Goal: Information Seeking & Learning: Understand process/instructions

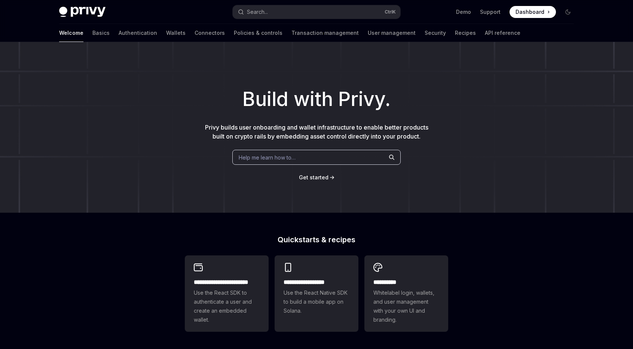
click at [76, 33] on div "Welcome Basics Authentication Wallets Connectors Policies & controls Transactio…" at bounding box center [289, 33] width 461 height 18
click at [92, 33] on link "Basics" at bounding box center [100, 33] width 17 height 18
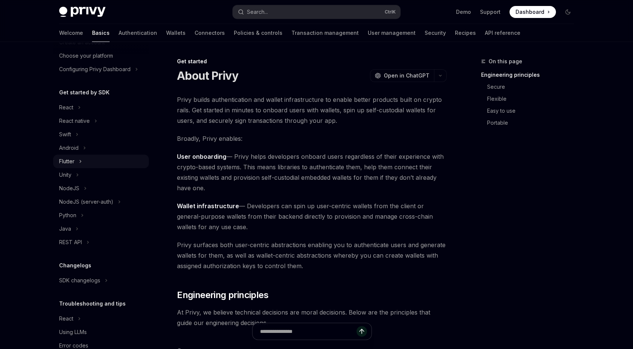
scroll to position [43, 0]
click at [74, 109] on div "React" at bounding box center [101, 109] width 96 height 13
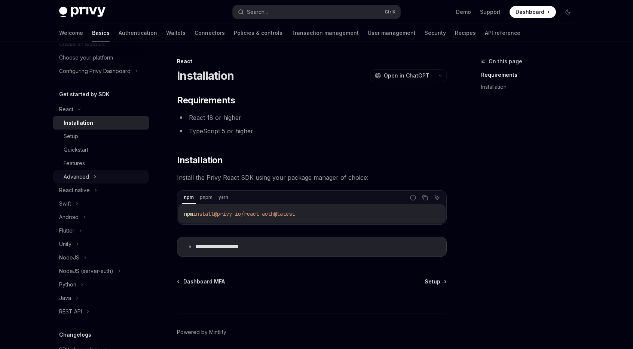
click at [85, 176] on div "Advanced" at bounding box center [76, 176] width 25 height 9
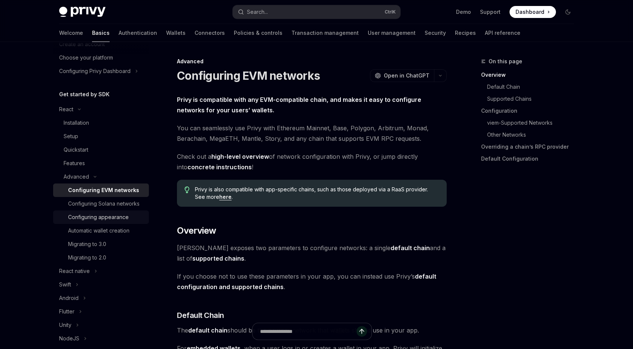
click at [125, 221] on div "Configuring appearance" at bounding box center [98, 217] width 61 height 9
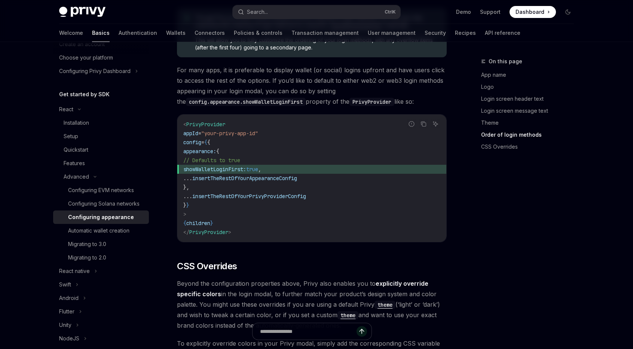
scroll to position [1546, 0]
click at [97, 235] on div "Automatic wallet creation" at bounding box center [98, 230] width 61 height 9
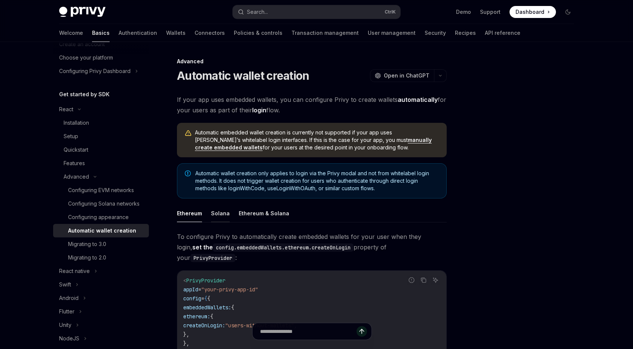
click at [221, 210] on button "Solana" at bounding box center [220, 213] width 19 height 18
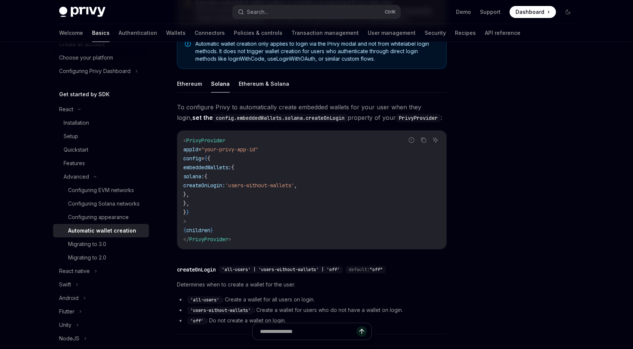
scroll to position [130, 0]
click at [528, 141] on div at bounding box center [523, 203] width 114 height 292
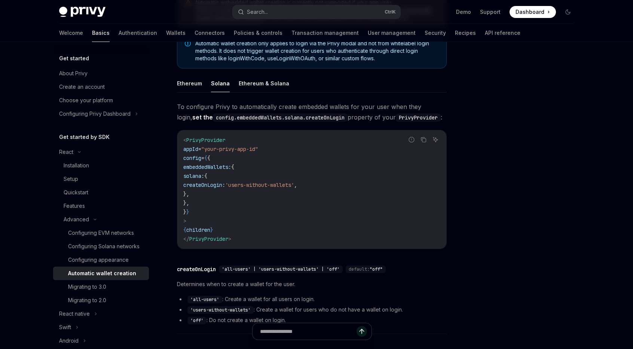
click at [92, 29] on link "Basics" at bounding box center [101, 33] width 18 height 18
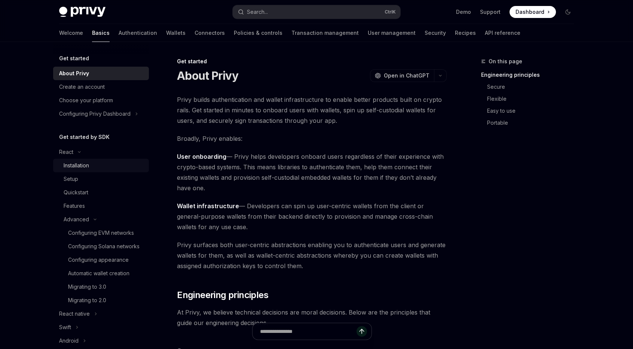
click at [77, 163] on div "Installation" at bounding box center [76, 165] width 25 height 9
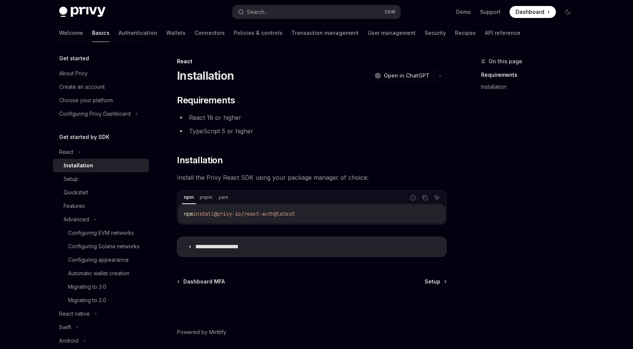
scroll to position [28, 0]
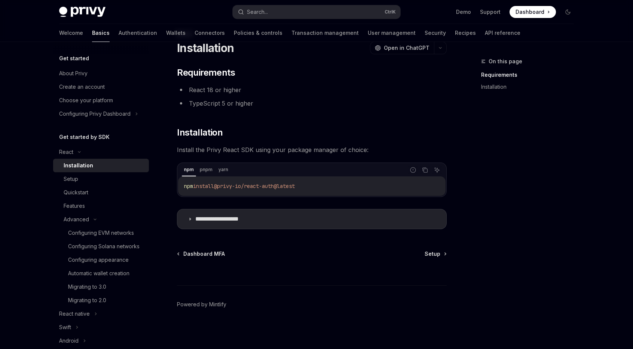
click at [288, 187] on span "@privy-io/react-auth@latest" at bounding box center [254, 186] width 81 height 7
copy div "npm install @privy-io/react-auth@latest"
click at [204, 218] on p "**********" at bounding box center [226, 218] width 62 height 7
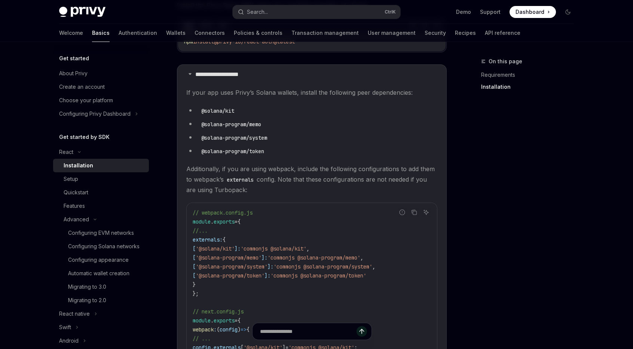
scroll to position [172, 0]
drag, startPoint x: 235, startPoint y: 107, endPoint x: 200, endPoint y: 108, distance: 35.2
click at [200, 108] on code "@solana/kit" at bounding box center [217, 111] width 39 height 8
copy code "@solana/kit"
click at [231, 124] on code "@solana-program/memo" at bounding box center [231, 124] width 66 height 8
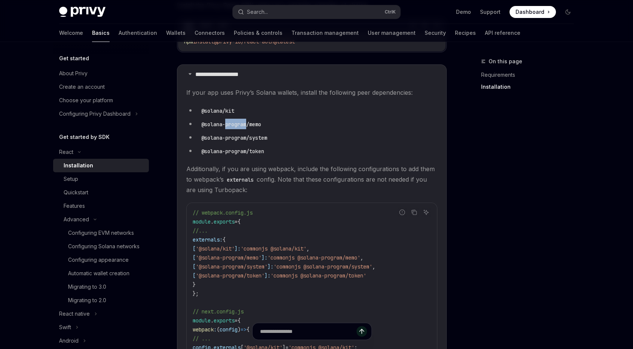
click at [231, 124] on code "@solana-program/memo" at bounding box center [231, 124] width 66 height 8
copy ul "@solana-program/memo"
drag, startPoint x: 270, startPoint y: 140, endPoint x: 200, endPoint y: 137, distance: 70.0
click at [200, 137] on code "@solana-program/system" at bounding box center [234, 138] width 72 height 8
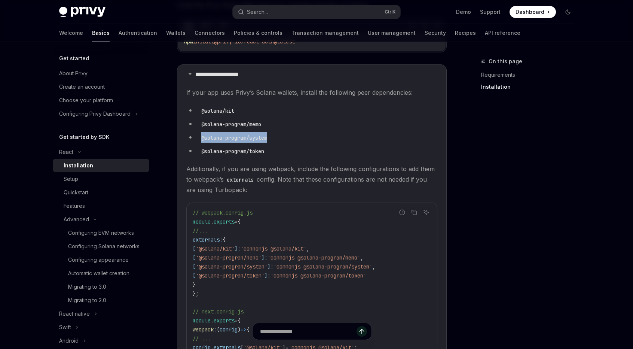
copy code "@solana-program/system"
click at [226, 149] on code "@solana-program/token" at bounding box center [232, 151] width 69 height 8
copy ul "@solana-program/token"
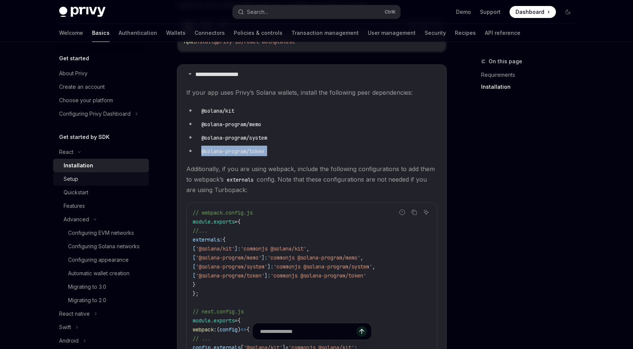
click at [137, 184] on link "Setup" at bounding box center [101, 178] width 96 height 13
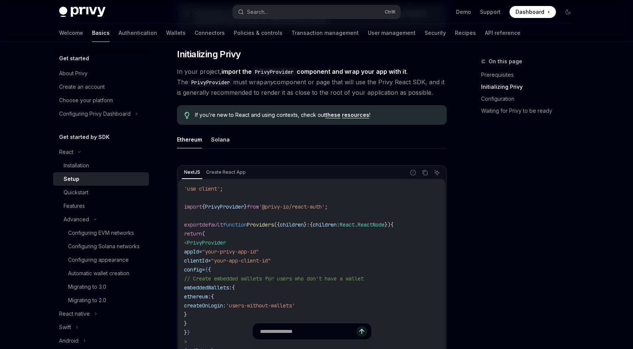
scroll to position [138, 0]
click at [219, 130] on button "Solana" at bounding box center [220, 139] width 19 height 18
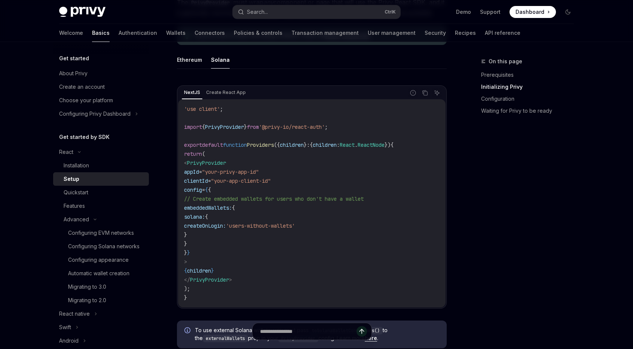
scroll to position [217, 0]
click at [187, 60] on button "Ethereum" at bounding box center [189, 60] width 25 height 18
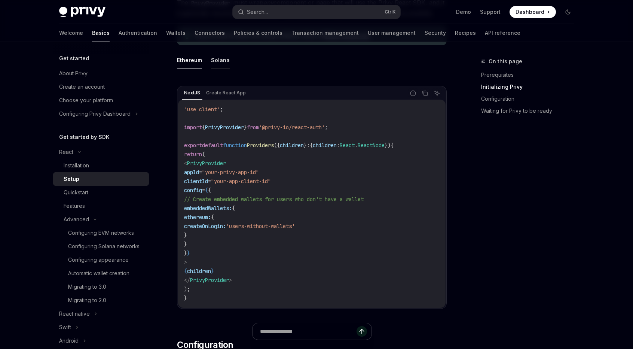
click at [214, 57] on button "Solana" at bounding box center [220, 60] width 19 height 18
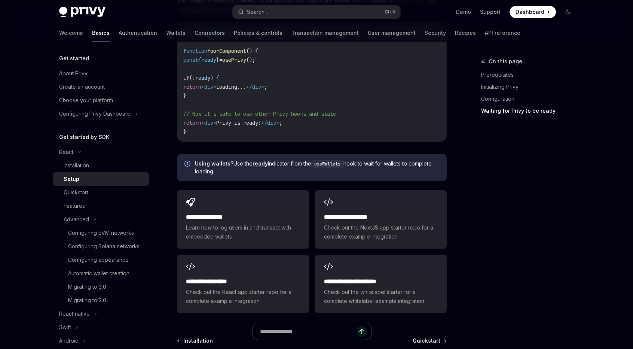
scroll to position [892, 0]
click at [104, 190] on div "Quickstart" at bounding box center [104, 192] width 81 height 9
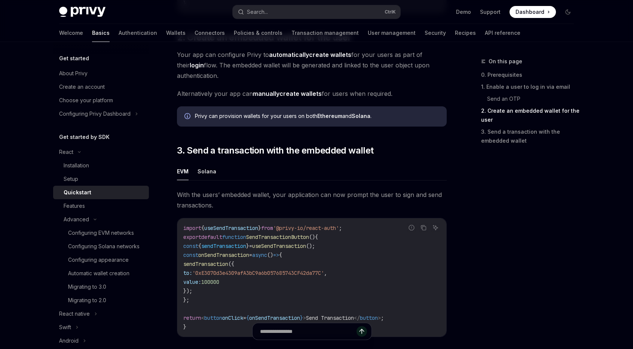
scroll to position [554, 0]
click at [524, 229] on div "On this page 0. Prerequisites 1. Enable a user to log in via email Send an OTP …" at bounding box center [523, 203] width 114 height 292
click at [489, 226] on div "On this page 0. Prerequisites 1. Enable a user to log in via email Send an OTP …" at bounding box center [523, 203] width 114 height 292
click at [111, 203] on div "Features" at bounding box center [104, 205] width 81 height 9
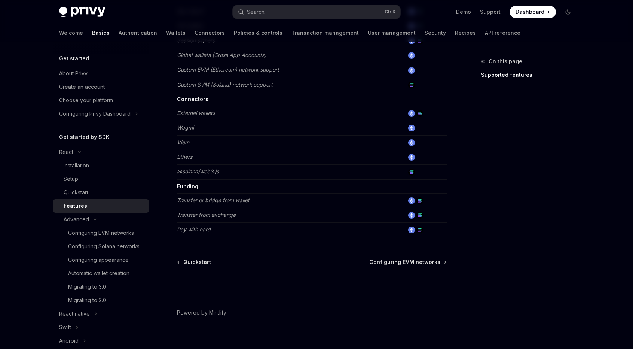
scroll to position [448, 0]
click at [111, 247] on div "Configuring Solana networks" at bounding box center [103, 246] width 71 height 9
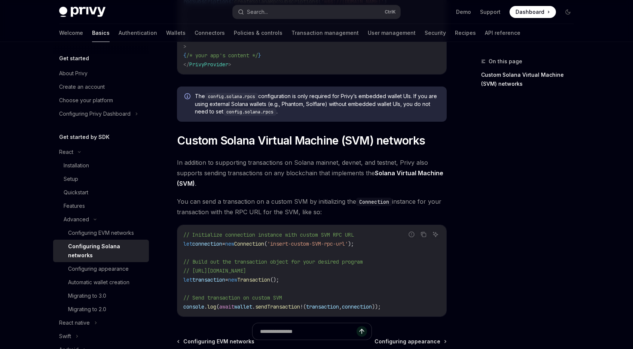
scroll to position [268, 0]
click at [195, 26] on link "Connectors" at bounding box center [210, 33] width 30 height 18
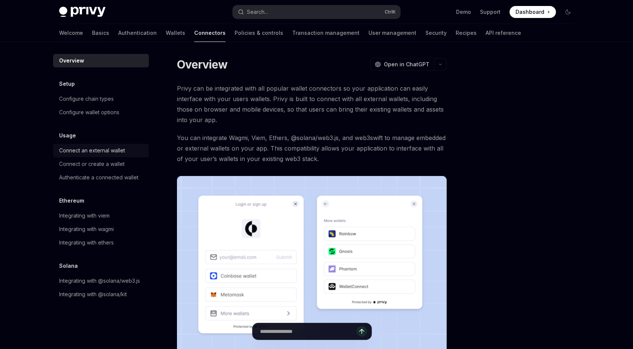
click at [94, 147] on div "Connect an external wallet" at bounding box center [92, 150] width 66 height 9
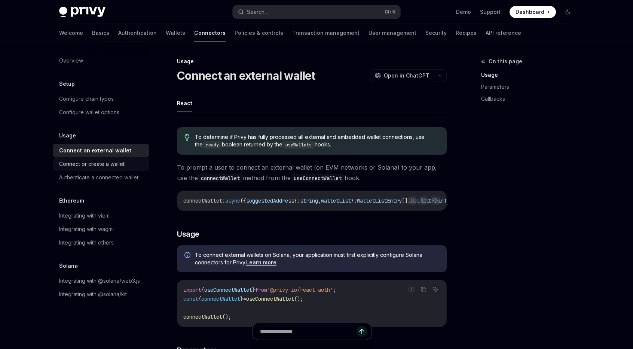
click at [95, 160] on div "Connect or create a wallet" at bounding box center [91, 163] width 65 height 9
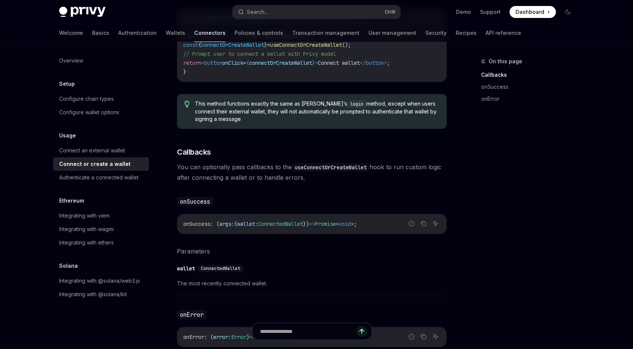
scroll to position [487, 0]
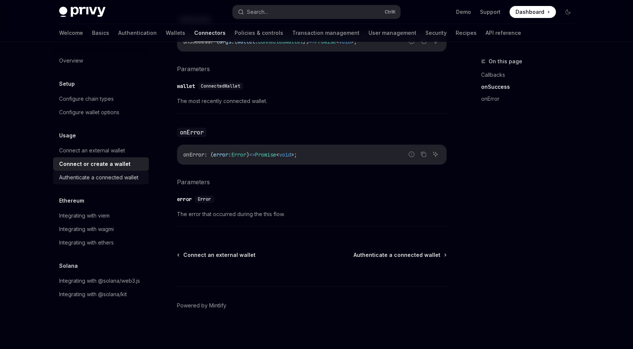
click at [113, 176] on div "Authenticate a connected wallet" at bounding box center [98, 177] width 79 height 9
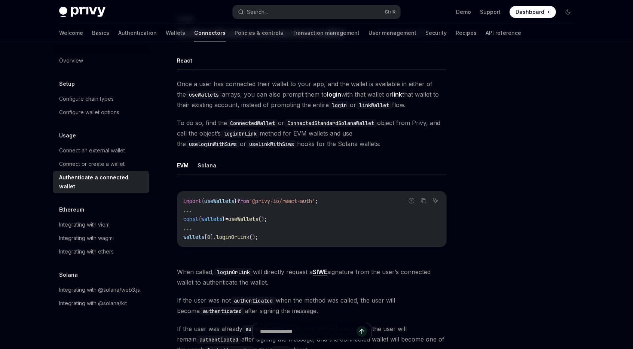
scroll to position [43, 0]
click at [100, 107] on link "Configure wallet options" at bounding box center [101, 112] width 96 height 13
type textarea "*"
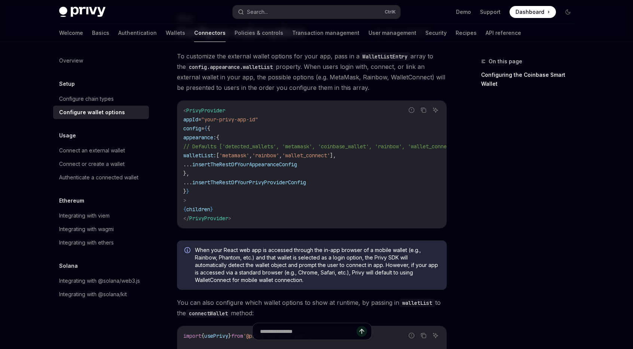
scroll to position [44, 0]
